Goal: Task Accomplishment & Management: Manage account settings

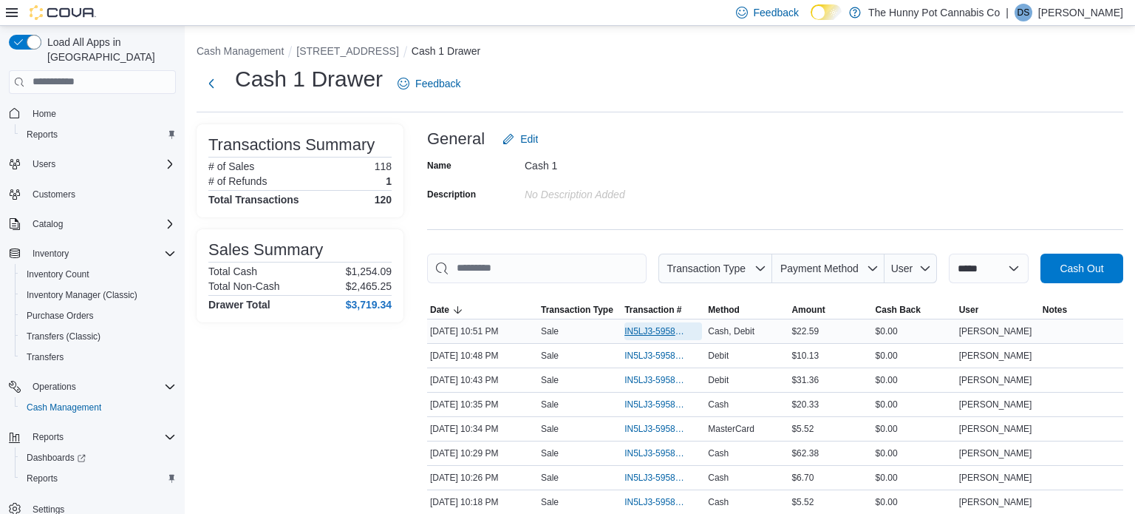
click at [649, 333] on span "IN5LJ3-5958816" at bounding box center [655, 331] width 63 height 12
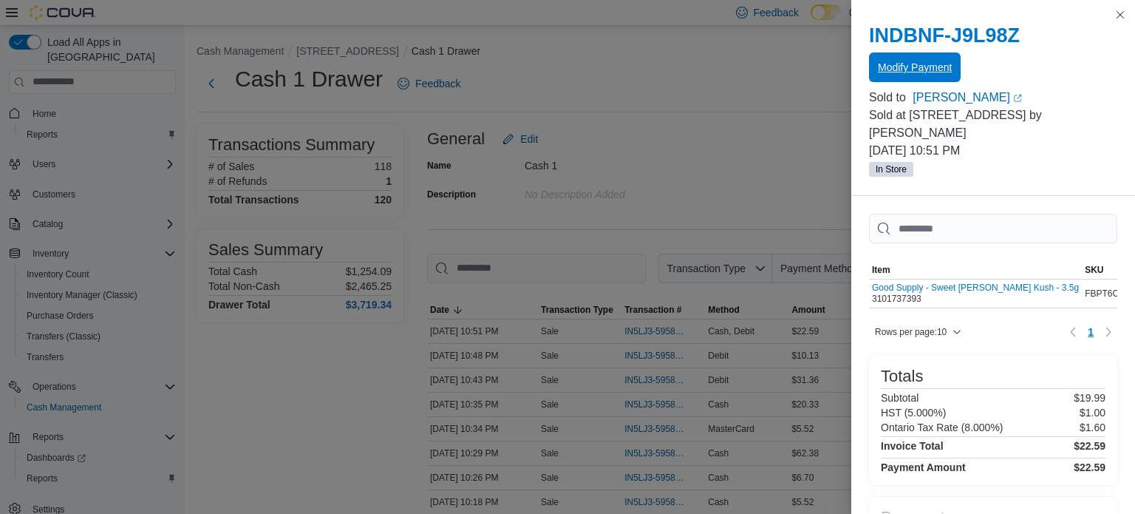
click at [910, 60] on span "Modify Payment" at bounding box center [915, 67] width 74 height 30
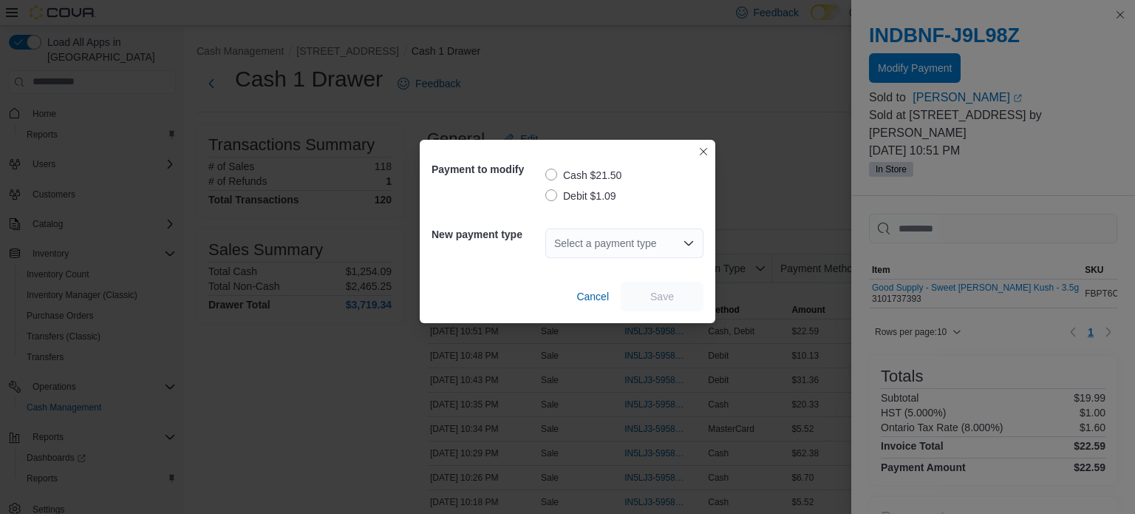
click at [552, 194] on label "Debit $1.09" at bounding box center [580, 196] width 71 height 18
click at [611, 249] on div "Select a payment type" at bounding box center [624, 243] width 158 height 30
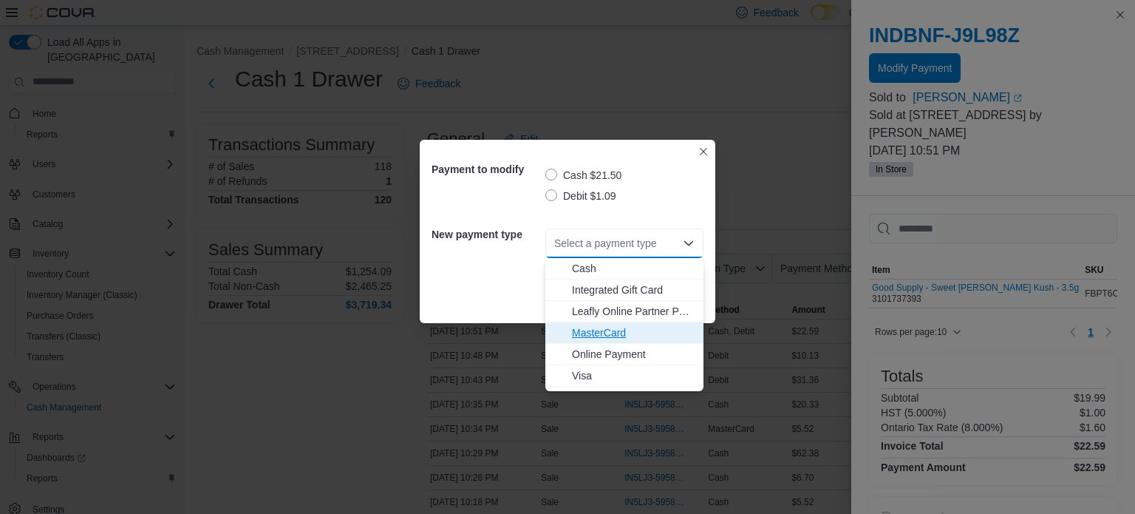
click at [585, 328] on span "MasterCard" at bounding box center [633, 332] width 123 height 15
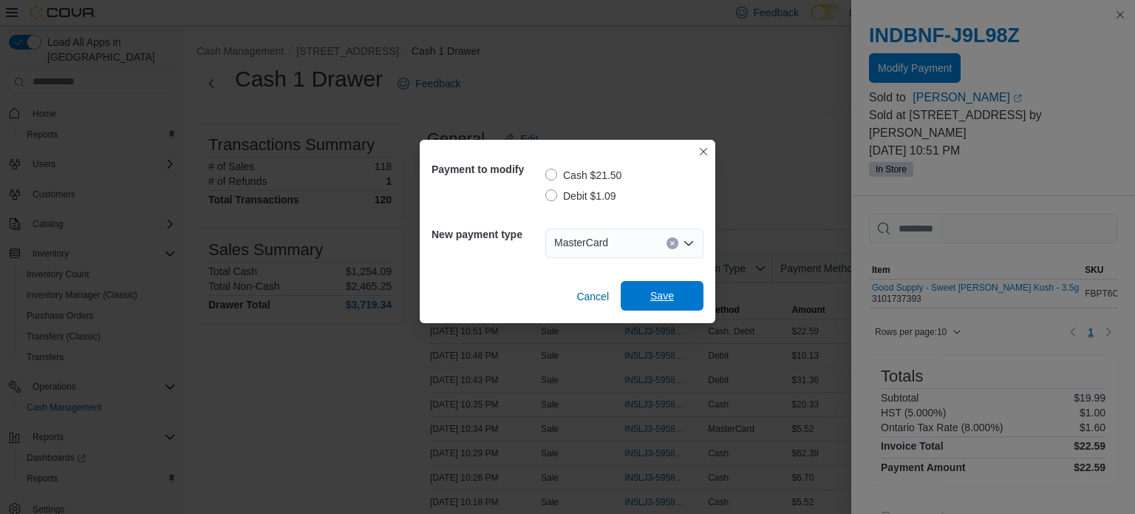
click at [646, 303] on span "Save" at bounding box center [662, 296] width 65 height 30
